Goal: Task Accomplishment & Management: Manage account settings

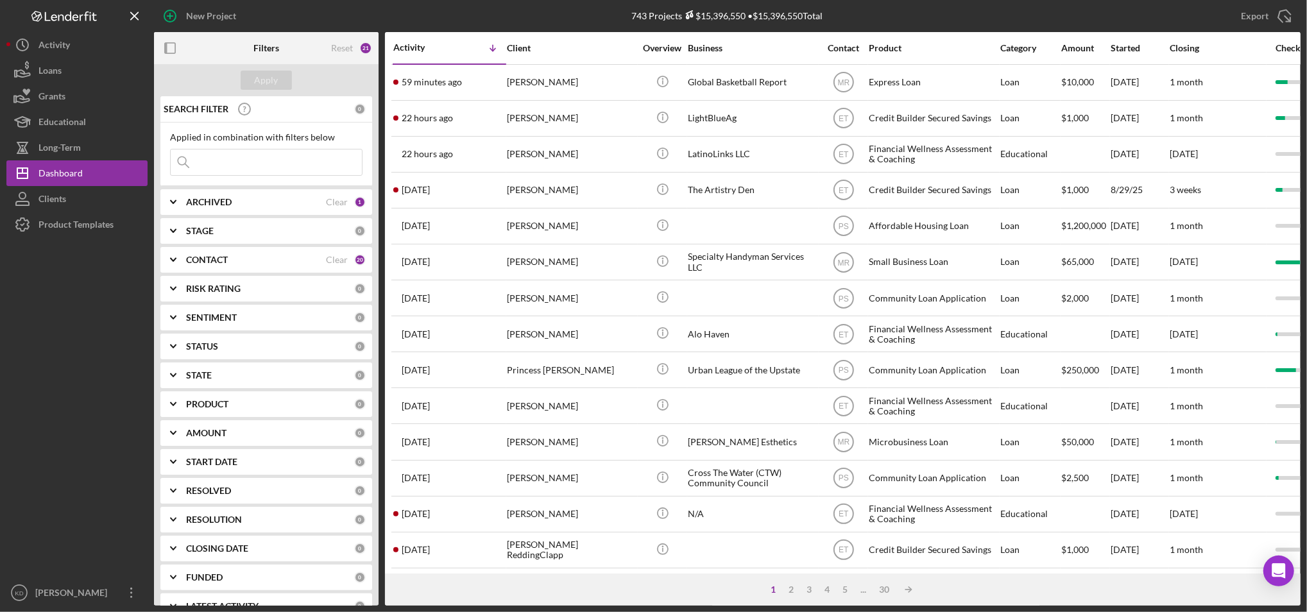
click at [1002, 12] on div "Export Icon/Export" at bounding box center [1109, 16] width 382 height 32
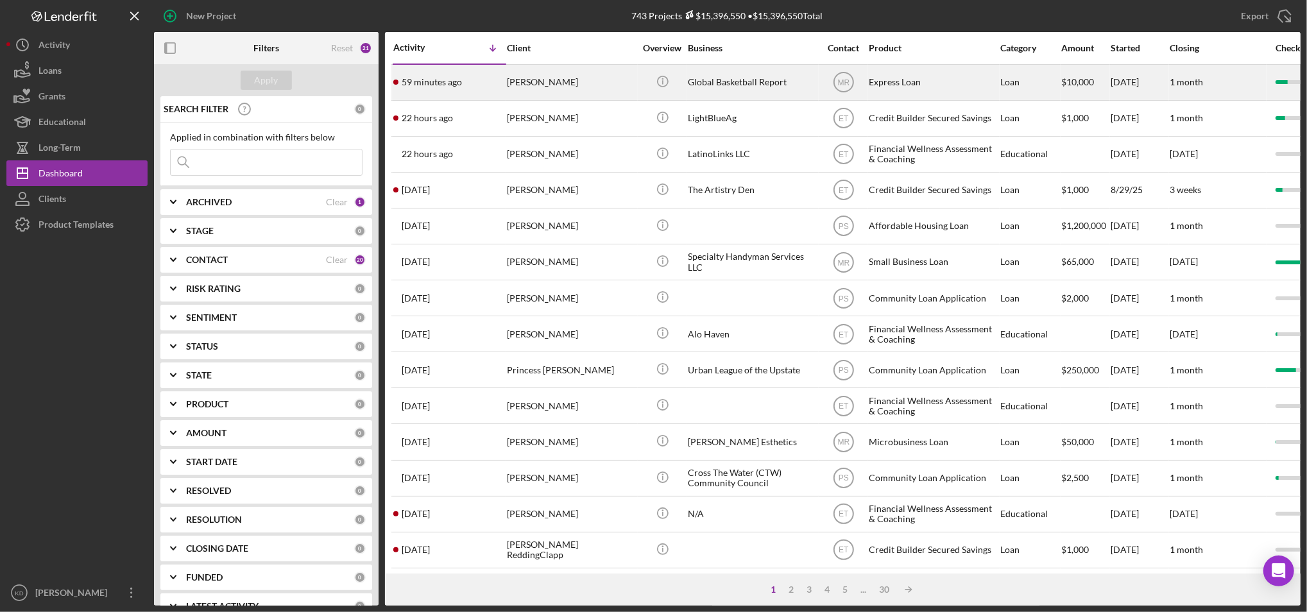
click at [719, 88] on div "Global Basketball Report" at bounding box center [752, 82] width 128 height 34
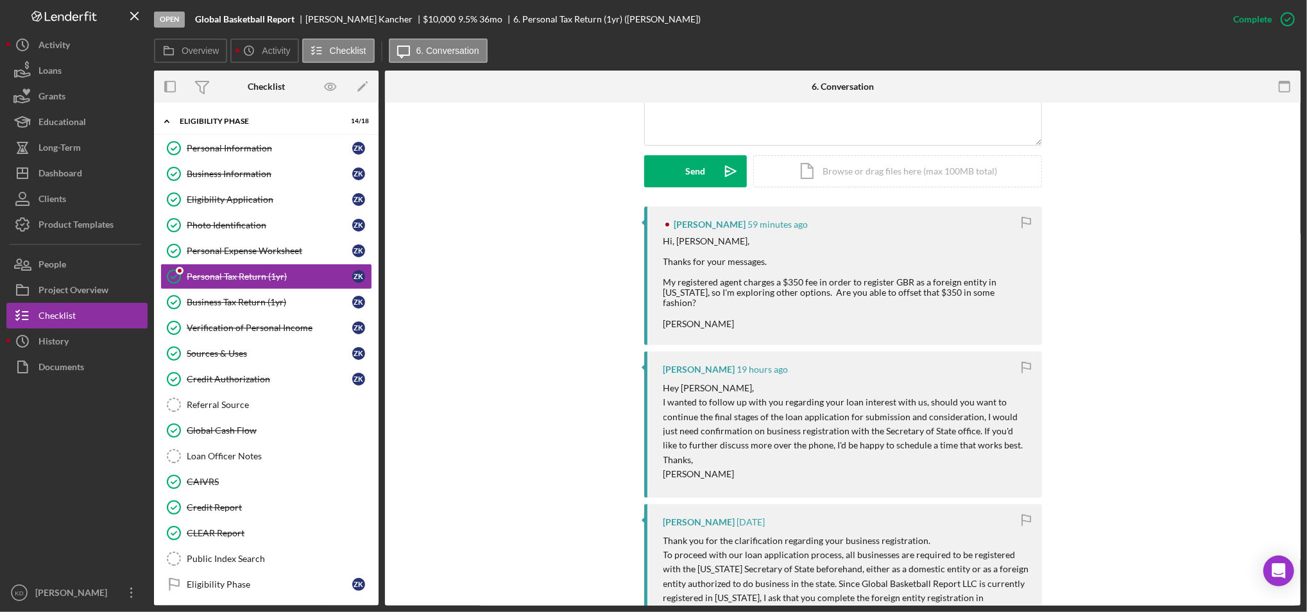
scroll to position [325, 0]
click at [250, 351] on div "Sources & Uses" at bounding box center [270, 353] width 166 height 10
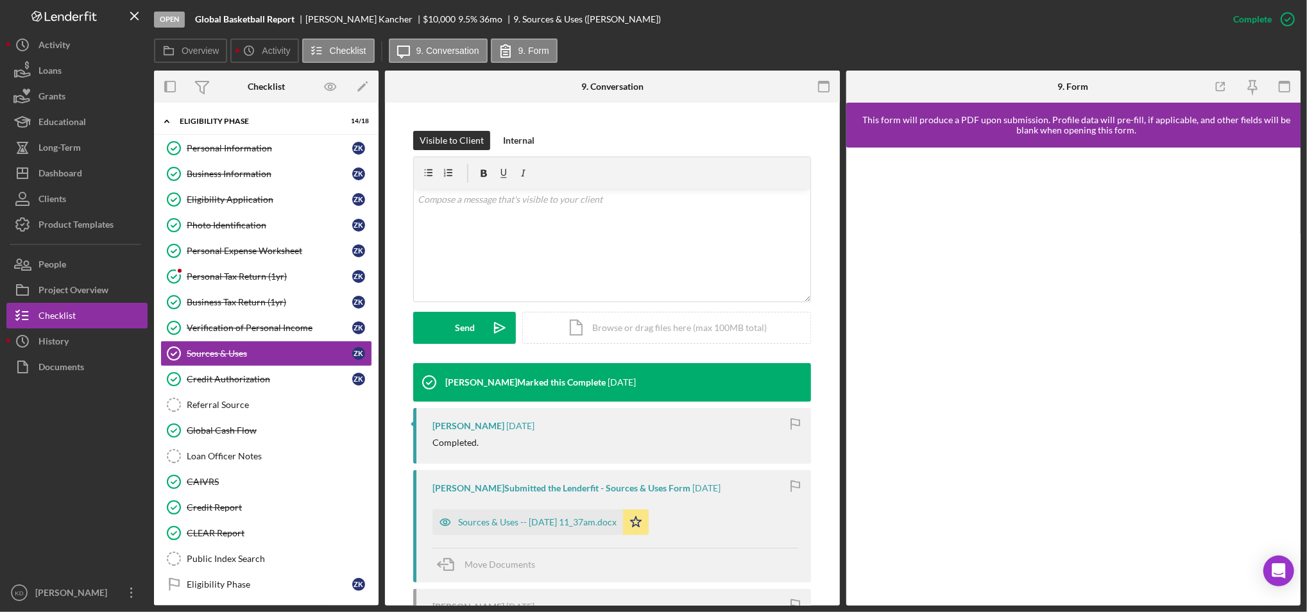
scroll to position [178, 0]
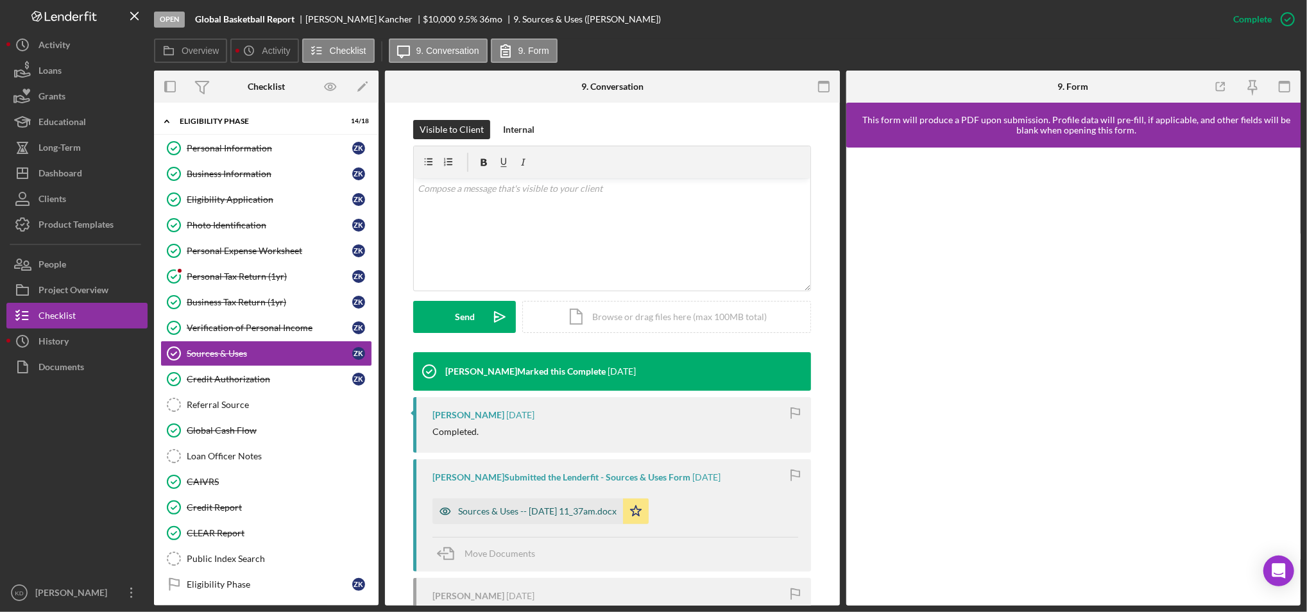
click at [537, 511] on div "Sources & Uses -- [DATE] 11_37am.docx" at bounding box center [537, 511] width 158 height 10
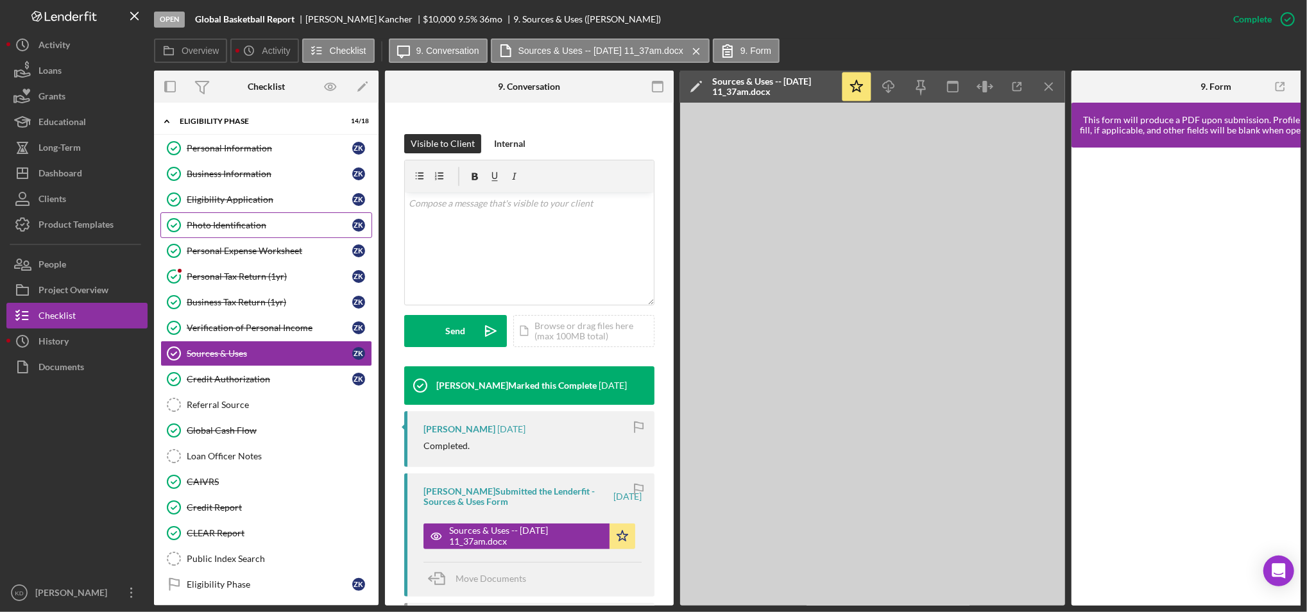
click at [262, 228] on div "Photo Identification" at bounding box center [270, 225] width 166 height 10
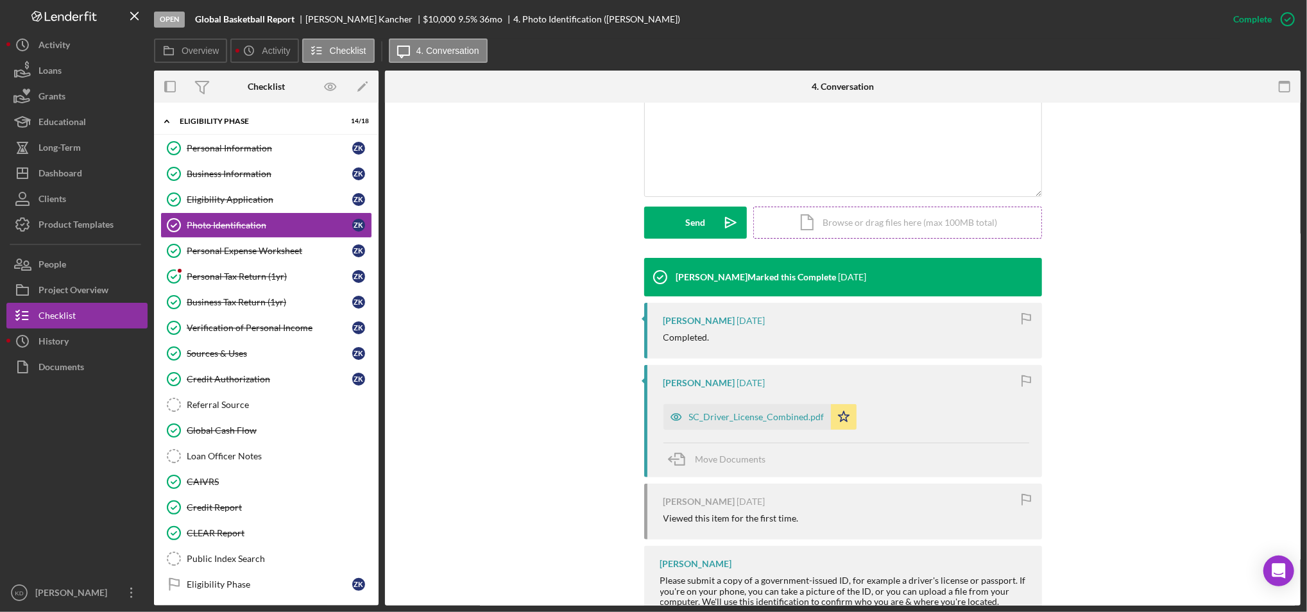
scroll to position [283, 0]
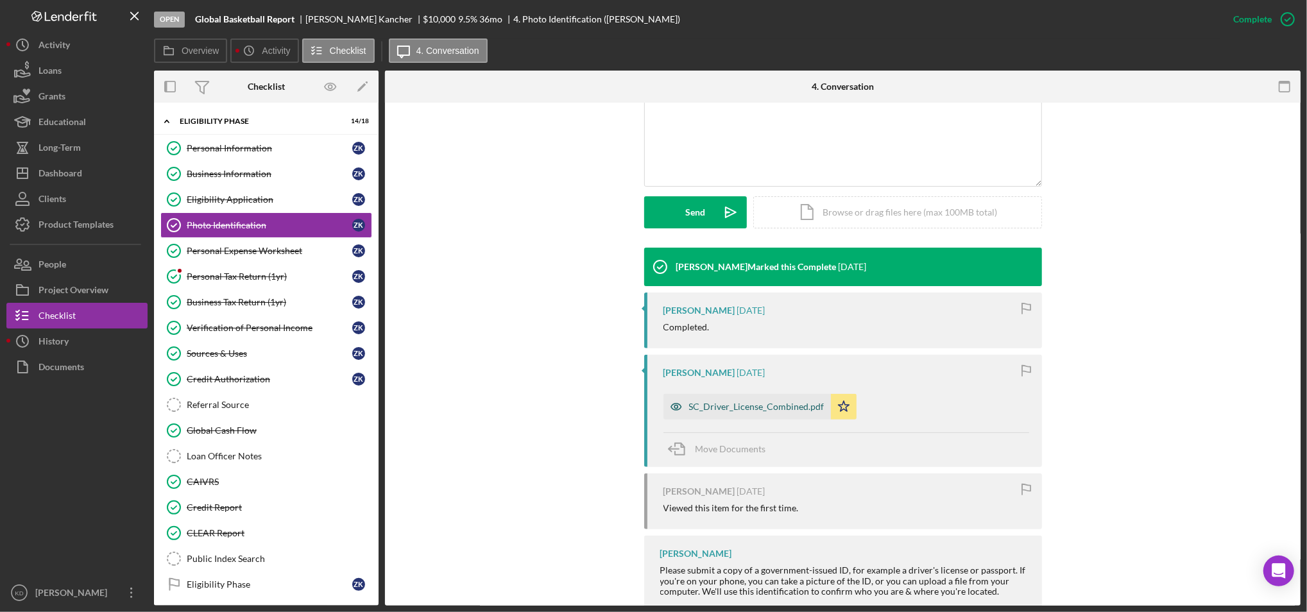
click at [736, 411] on div "SC_Driver_License_Combined.pdf" at bounding box center [756, 407] width 135 height 10
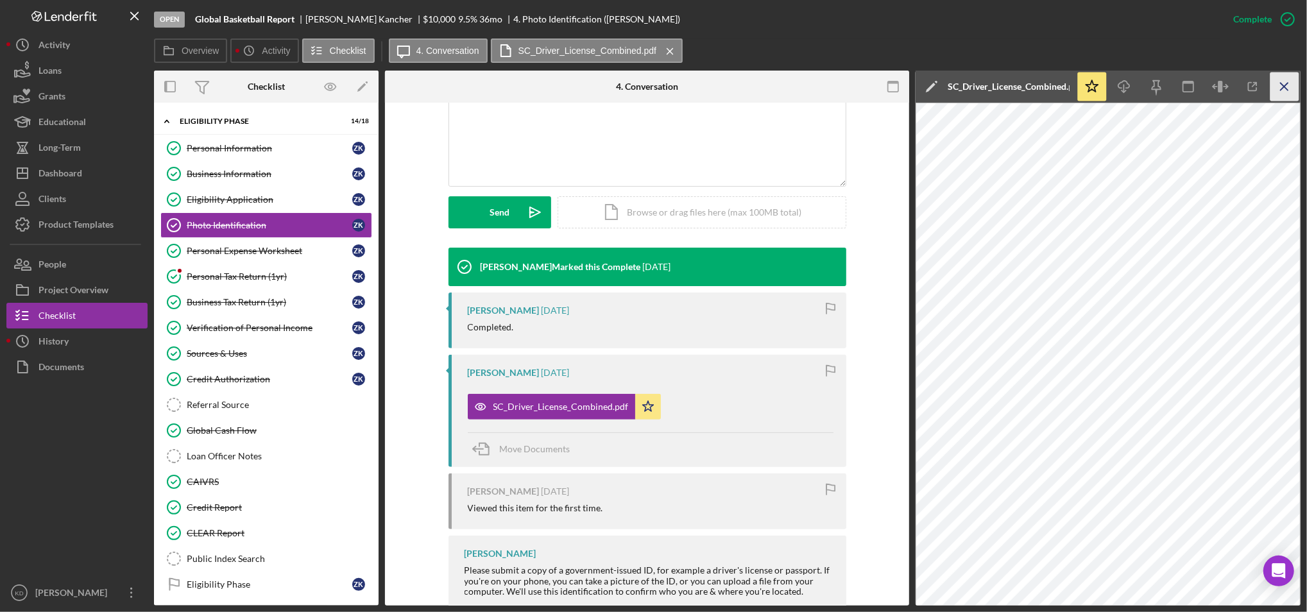
click at [1286, 89] on icon "Icon/Menu Close" at bounding box center [1284, 86] width 29 height 29
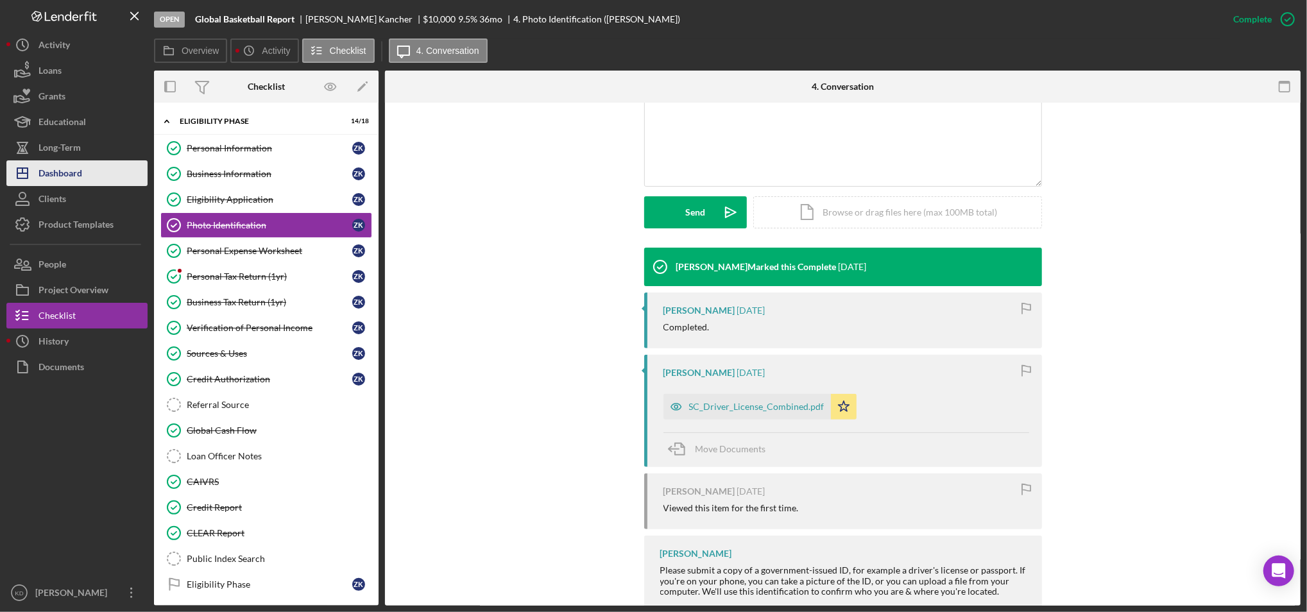
click at [80, 171] on div "Dashboard" at bounding box center [60, 174] width 44 height 29
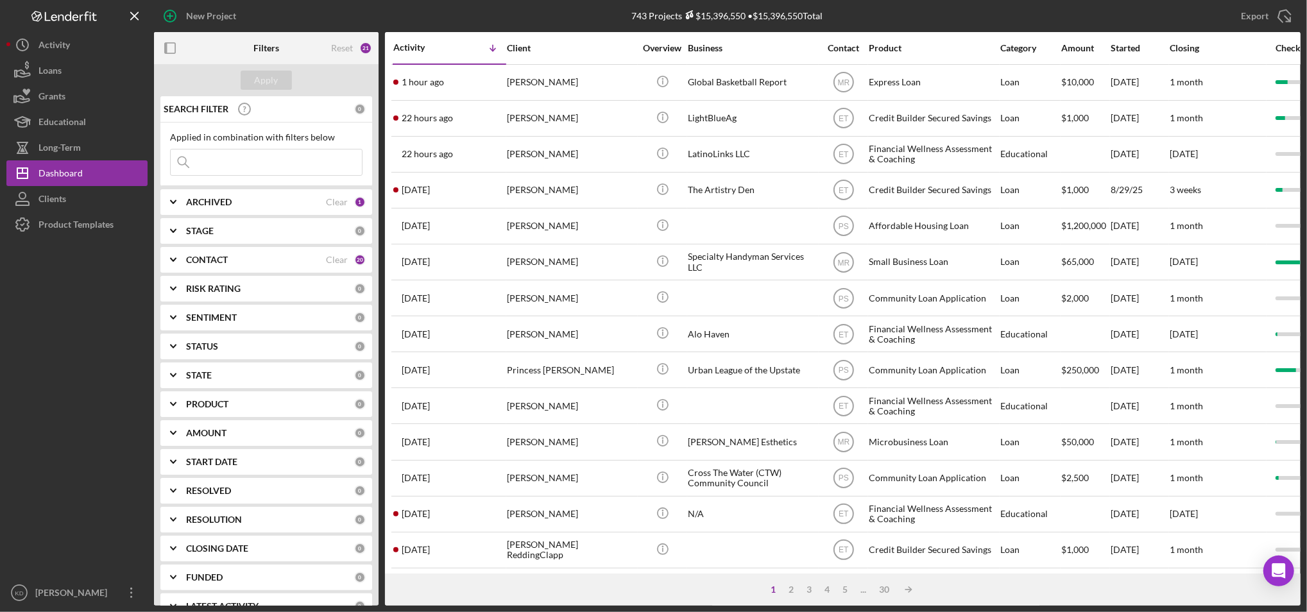
click at [382, 588] on div "Filters Reset 21 Apply SEARCH FILTER 0 Applied in combination with filters belo…" at bounding box center [727, 318] width 1146 height 573
